Goal: Task Accomplishment & Management: Manage account settings

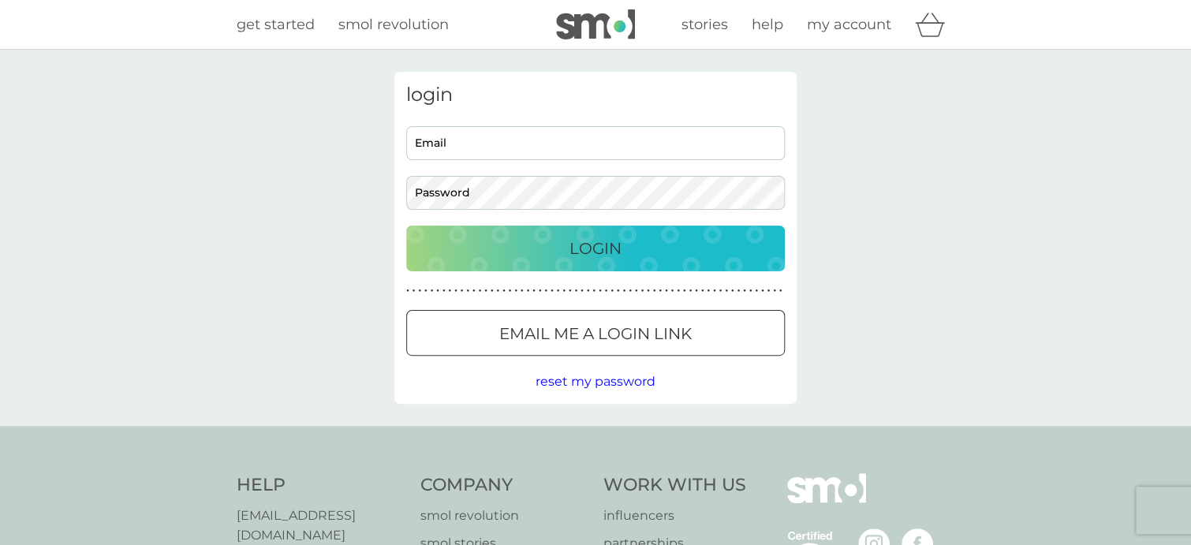
click at [539, 141] on input "Email" at bounding box center [595, 143] width 379 height 34
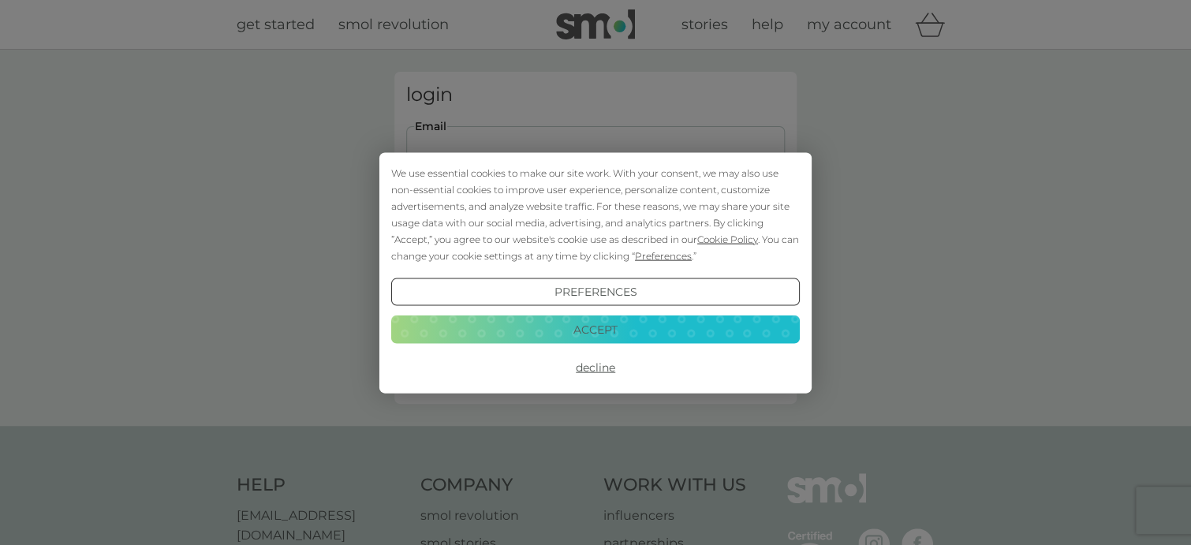
type input "[EMAIL_ADDRESS][DOMAIN_NAME]"
click at [591, 366] on button "Decline" at bounding box center [595, 367] width 409 height 28
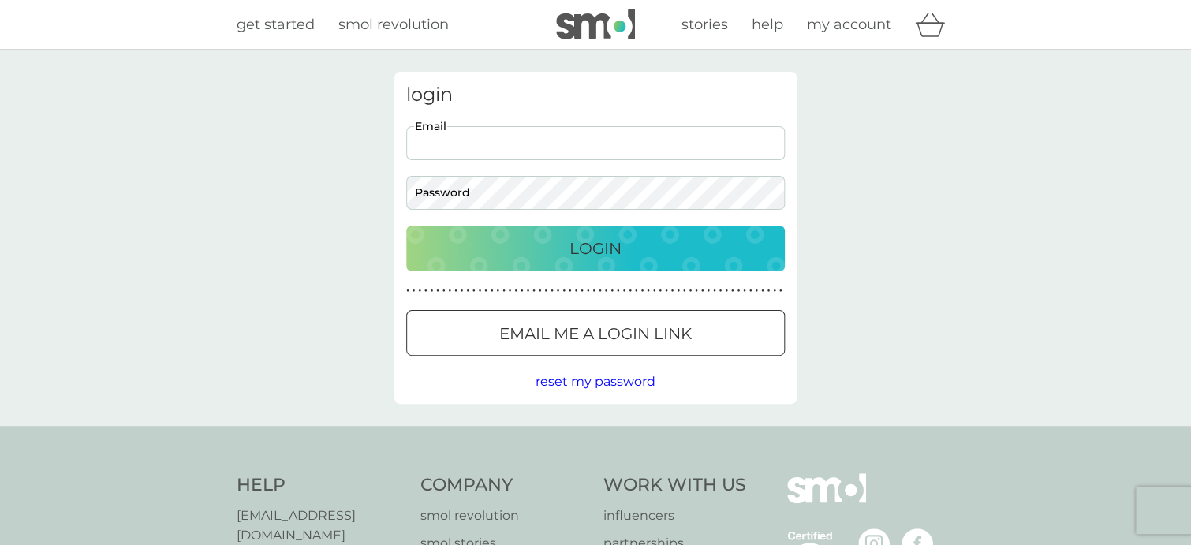
click at [507, 144] on input "Email" at bounding box center [595, 143] width 379 height 34
type input "[EMAIL_ADDRESS][DOMAIN_NAME]"
click at [599, 251] on p "Login" at bounding box center [596, 248] width 52 height 25
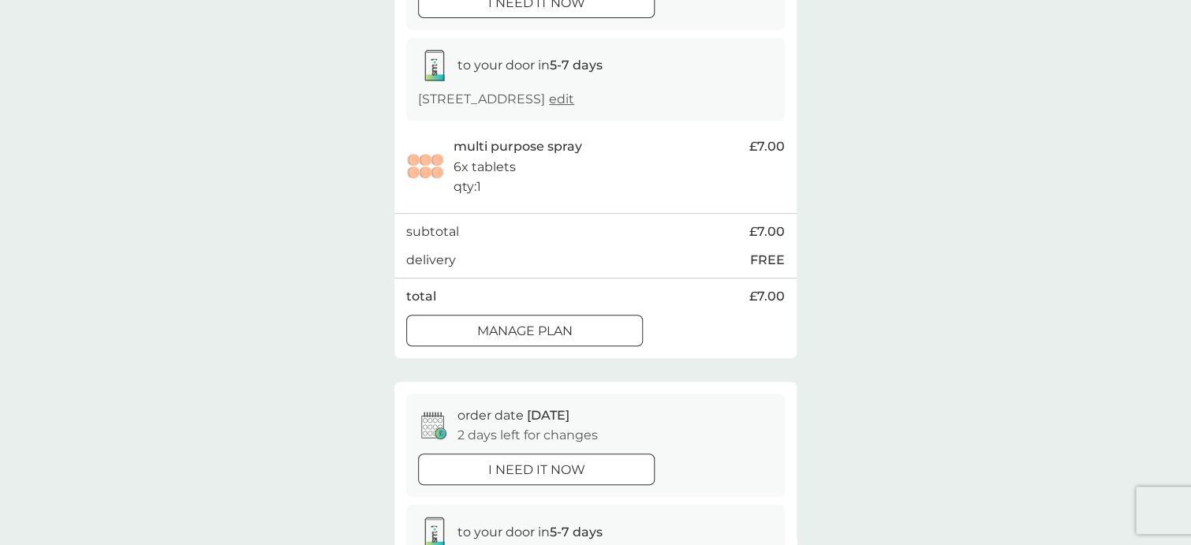
scroll to position [242, 0]
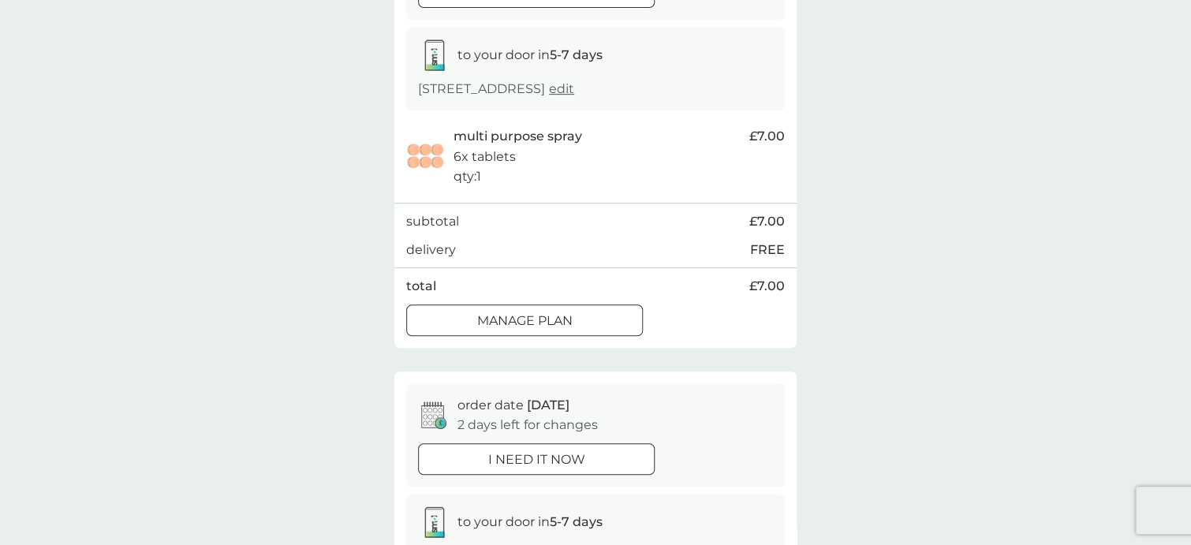
click at [529, 314] on div at bounding box center [524, 320] width 57 height 17
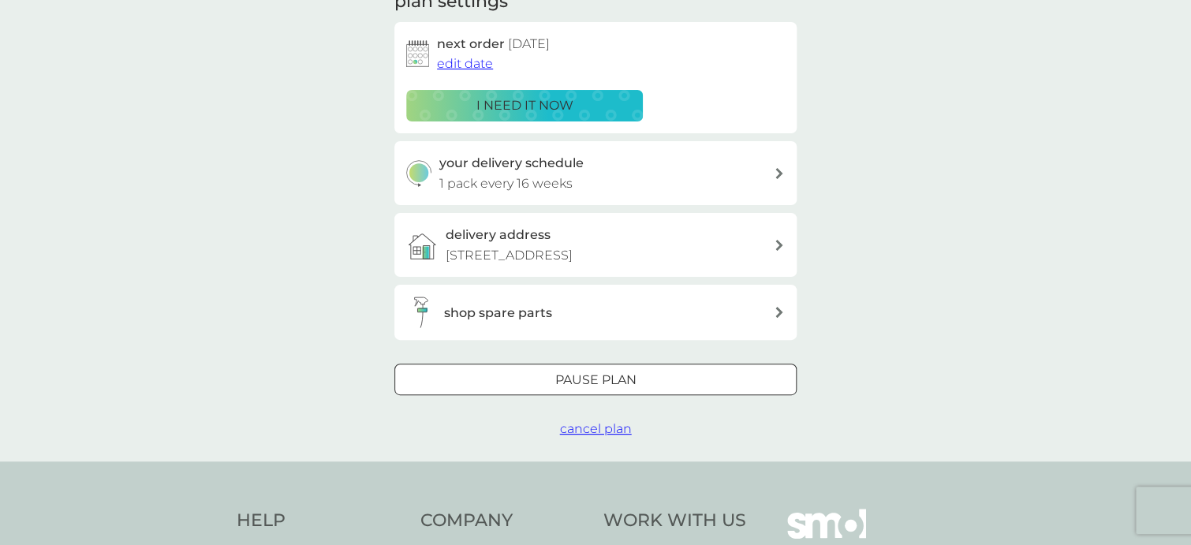
scroll to position [248, 0]
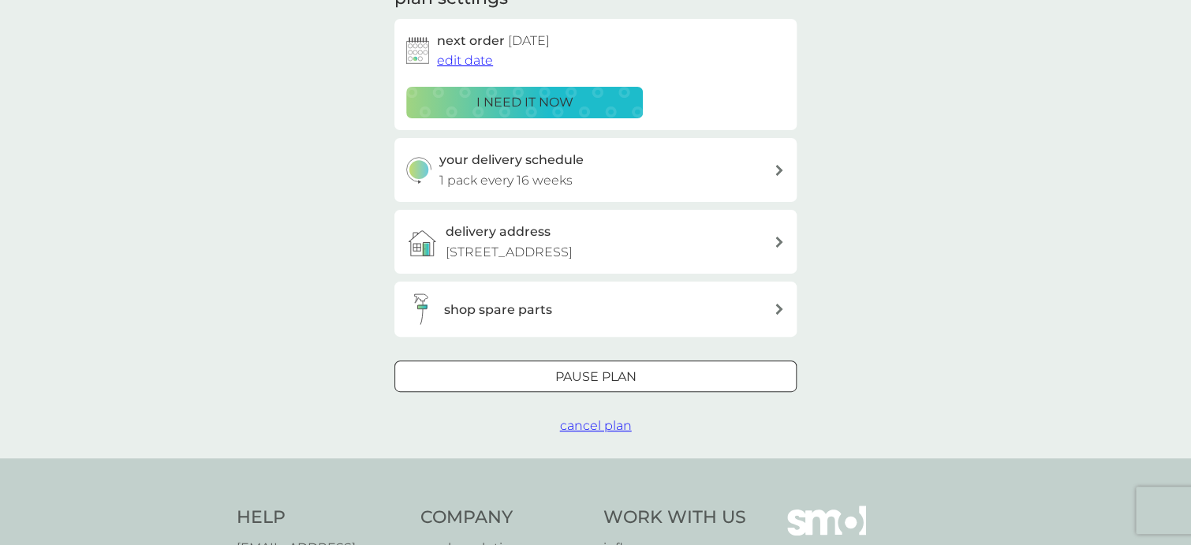
click at [576, 372] on div at bounding box center [576, 376] width 9 height 9
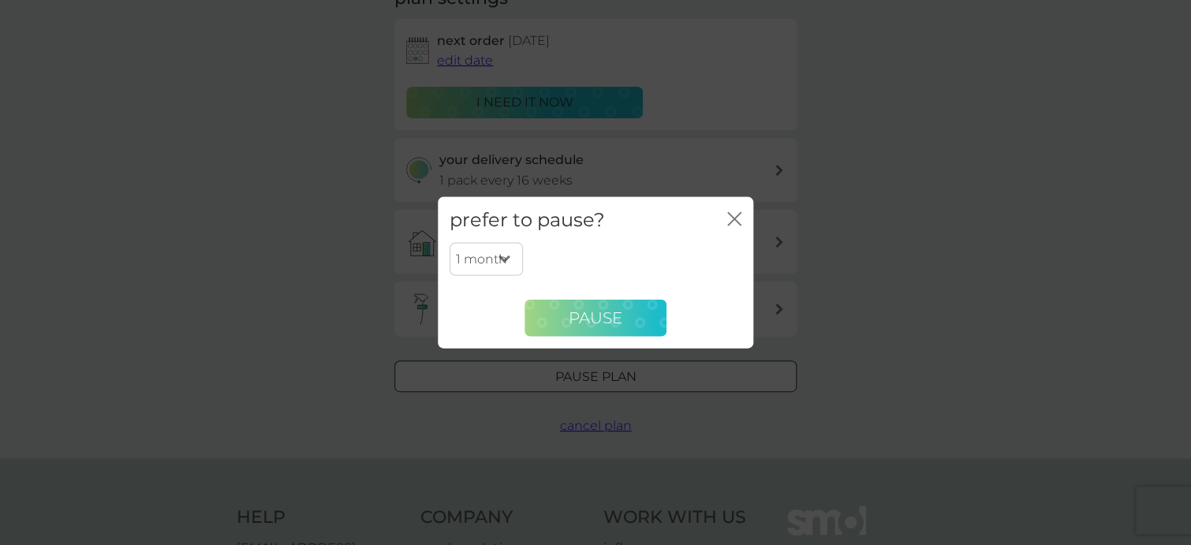
click at [600, 319] on span "Pause" at bounding box center [596, 318] width 54 height 19
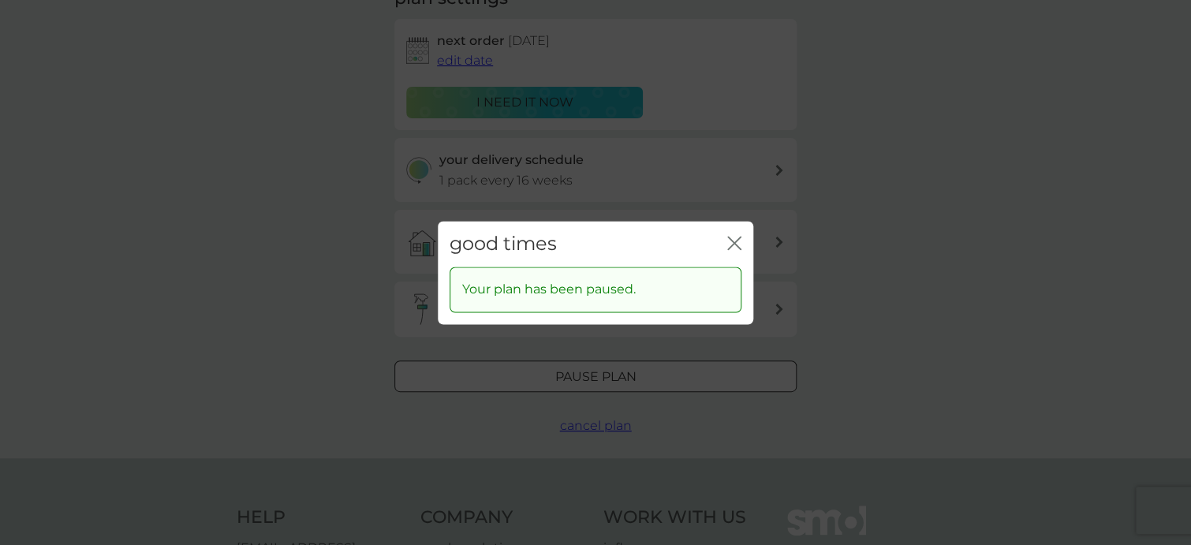
click at [734, 237] on icon "close" at bounding box center [734, 243] width 14 height 14
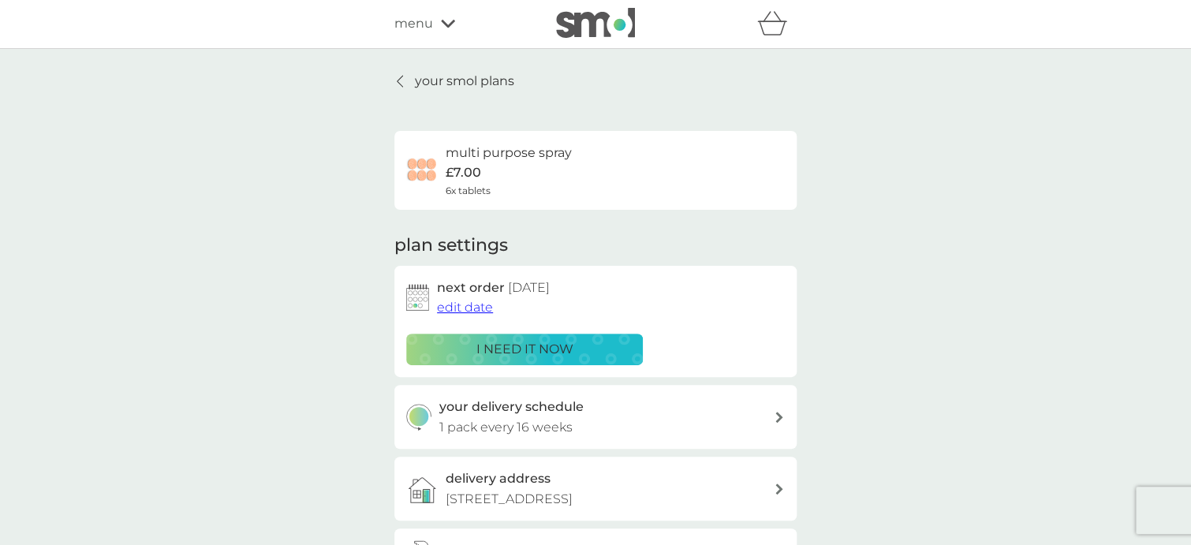
scroll to position [0, 0]
click at [410, 23] on span "menu" at bounding box center [414, 24] width 39 height 21
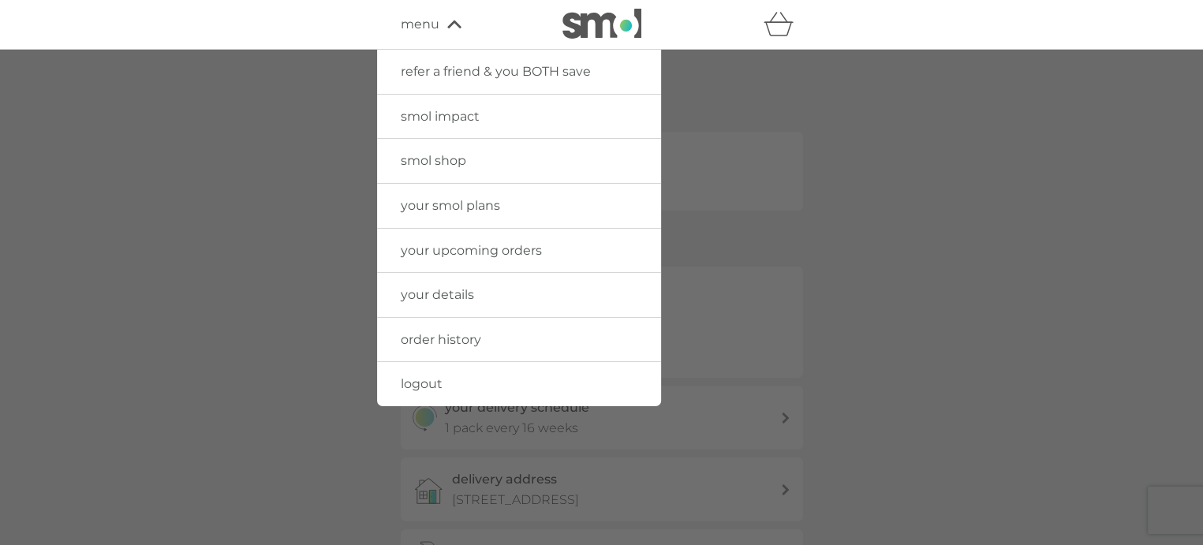
click at [428, 203] on span "your smol plans" at bounding box center [450, 205] width 99 height 15
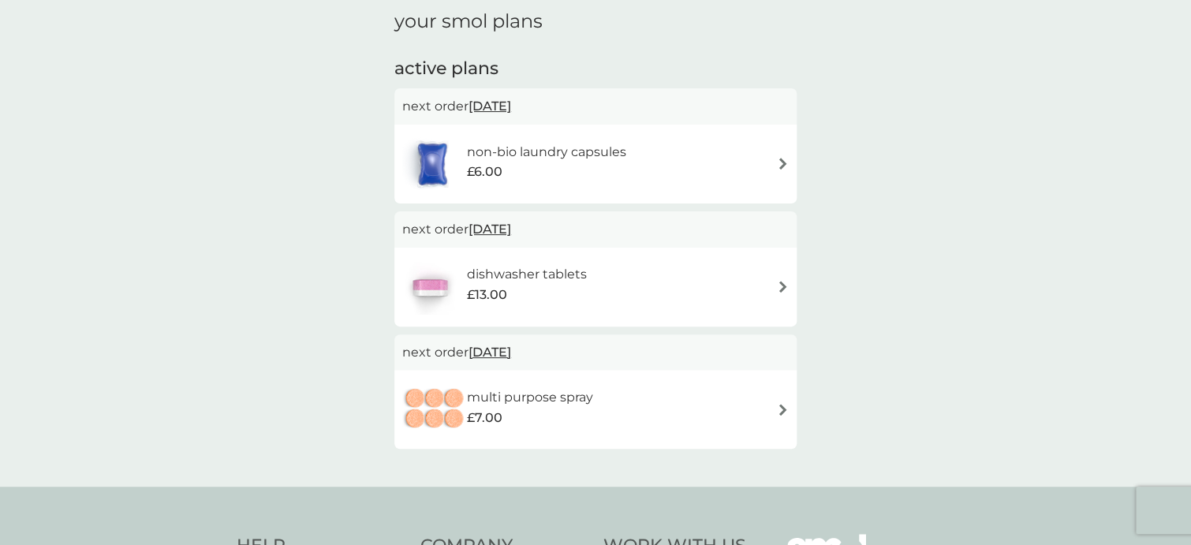
scroll to position [230, 0]
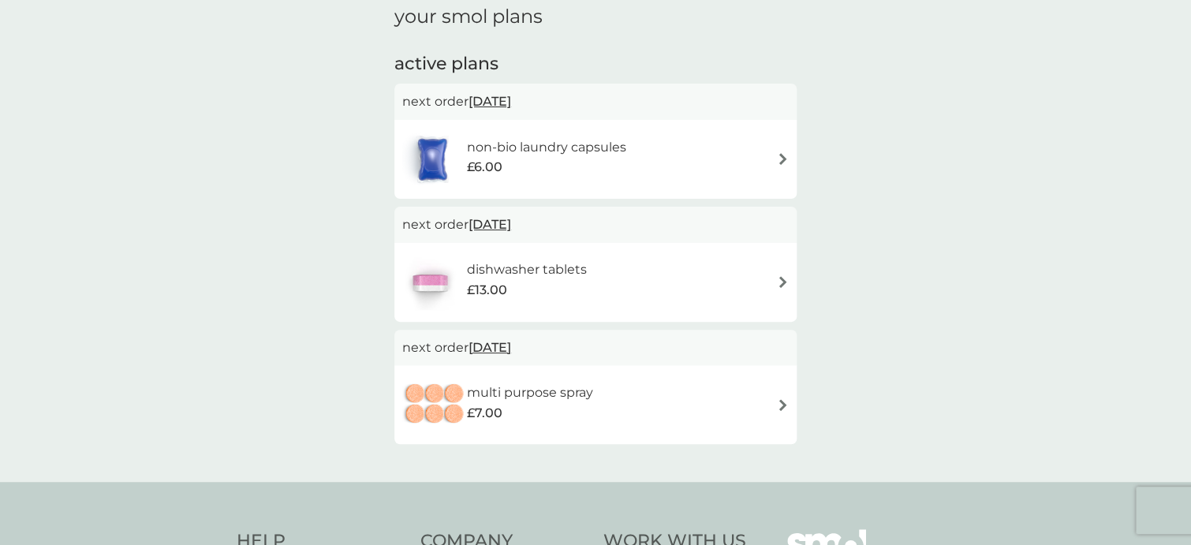
click at [786, 280] on img at bounding box center [783, 282] width 12 height 12
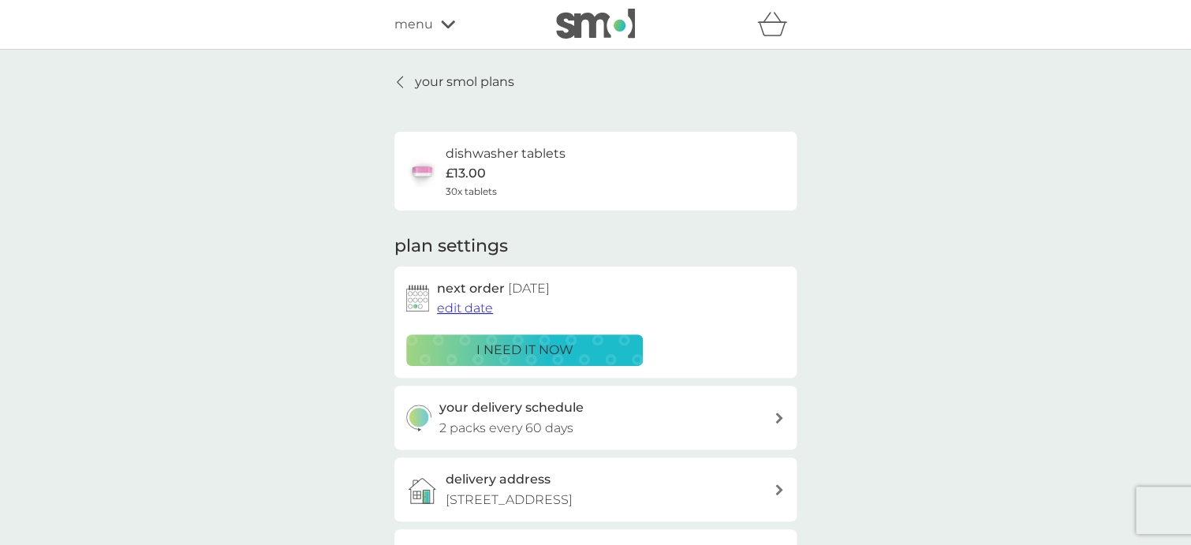
click at [471, 77] on p "your smol plans" at bounding box center [464, 82] width 99 height 21
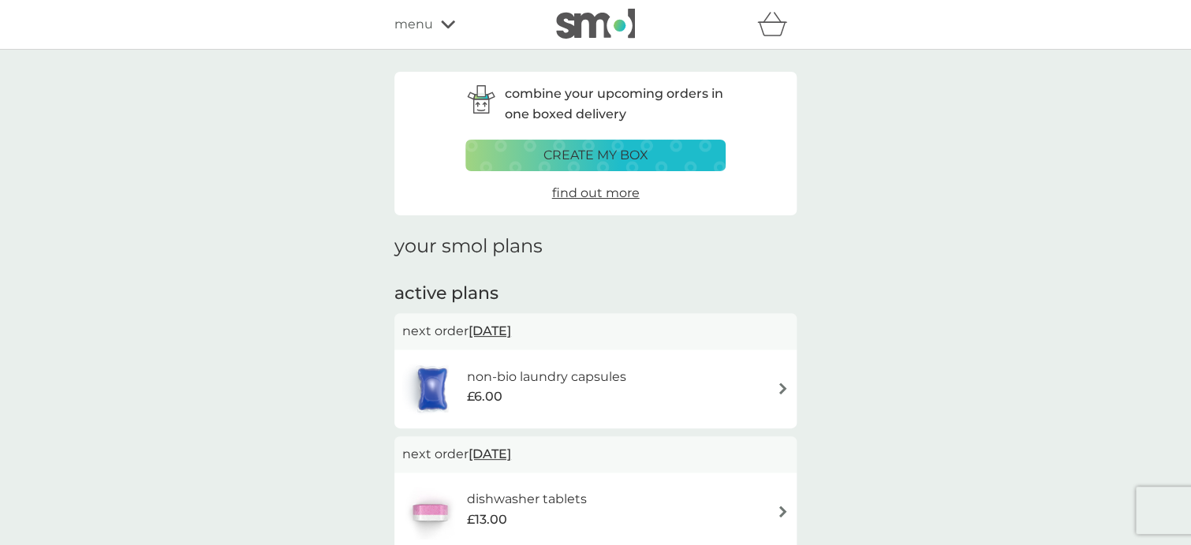
click at [446, 22] on icon at bounding box center [448, 24] width 14 height 9
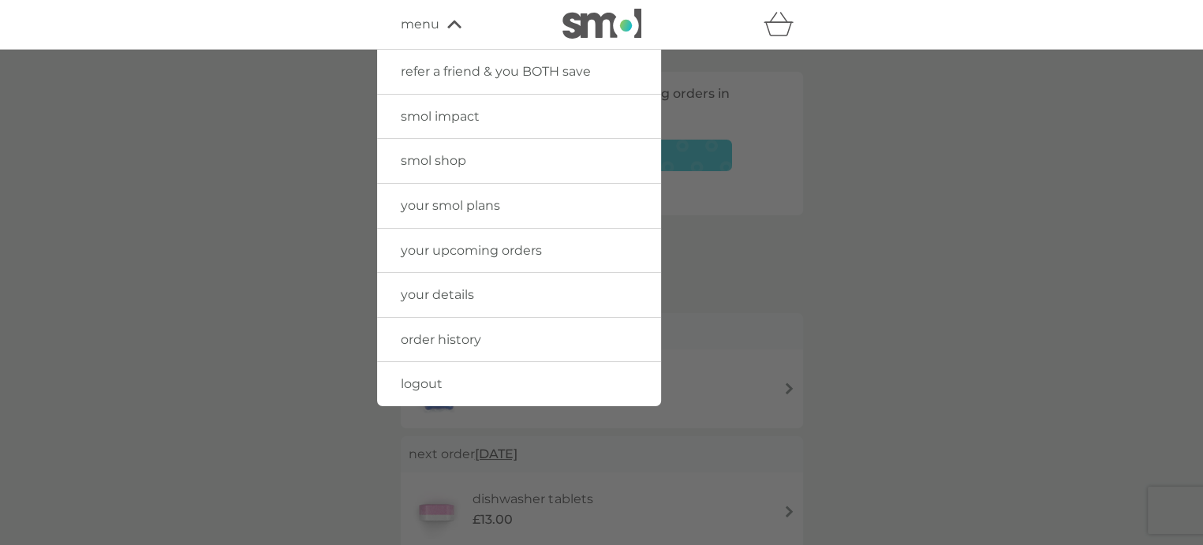
click at [416, 380] on span "logout" at bounding box center [422, 383] width 42 height 15
